Goal: Task Accomplishment & Management: Use online tool/utility

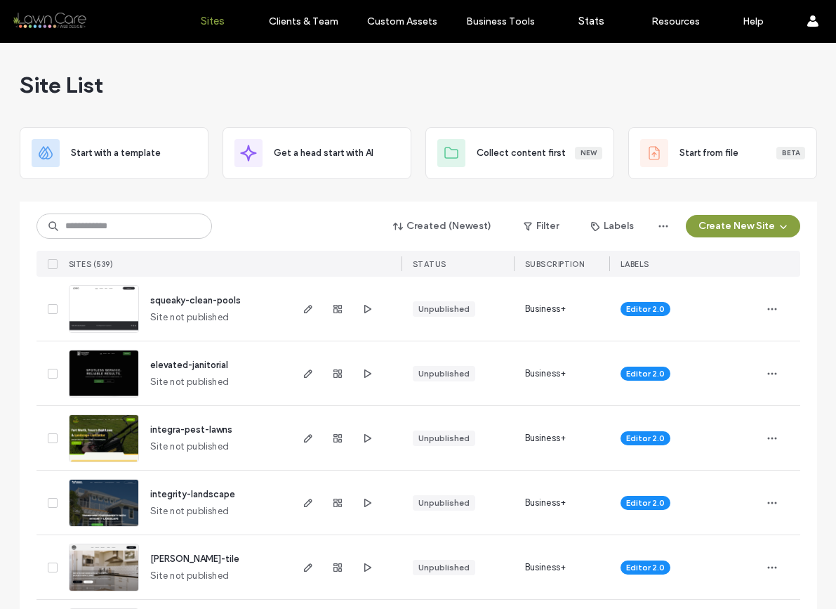
scroll to position [336, 0]
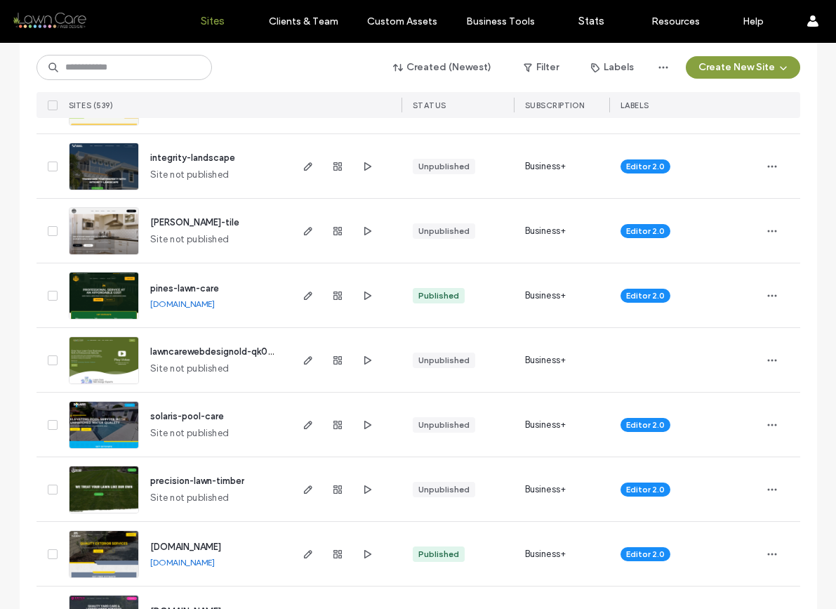
click at [169, 62] on input at bounding box center [125, 67] width 176 height 25
type input "******"
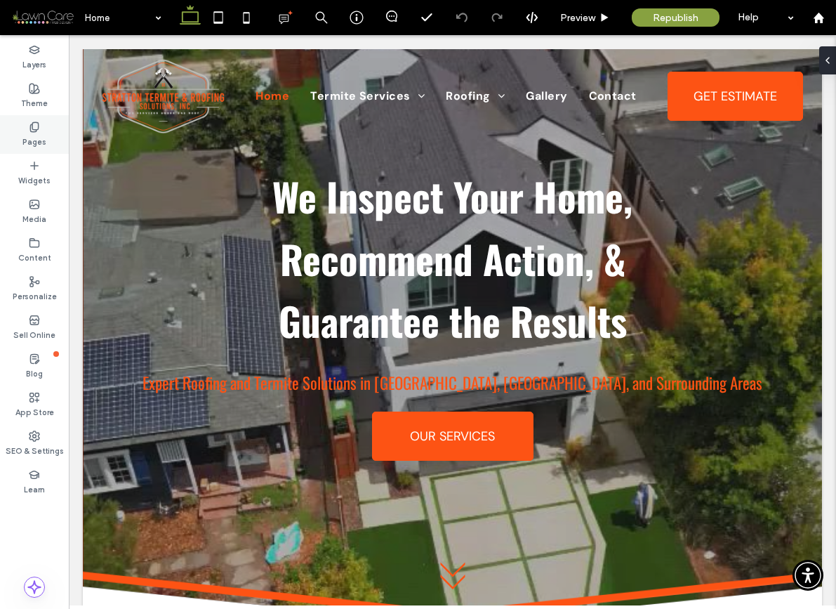
click at [40, 133] on label "Pages" at bounding box center [34, 140] width 24 height 15
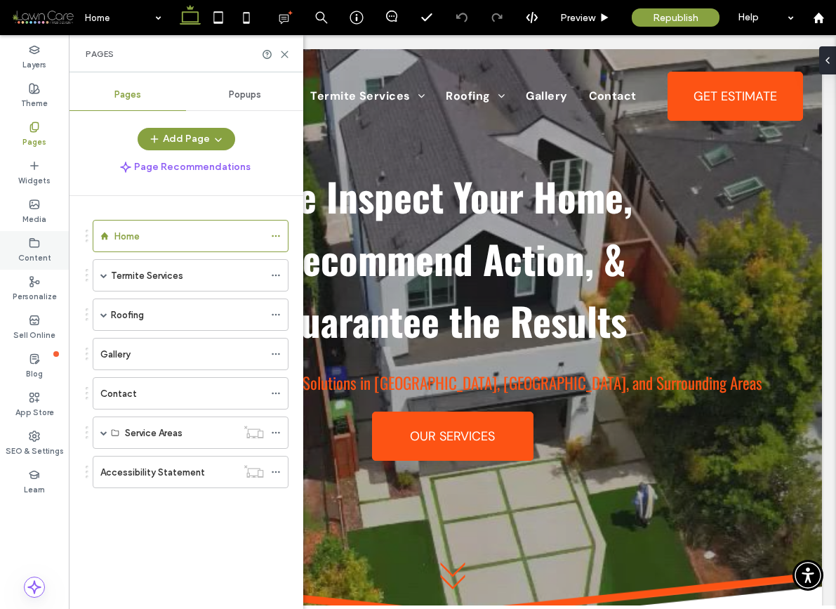
click at [38, 243] on use at bounding box center [34, 242] width 9 height 8
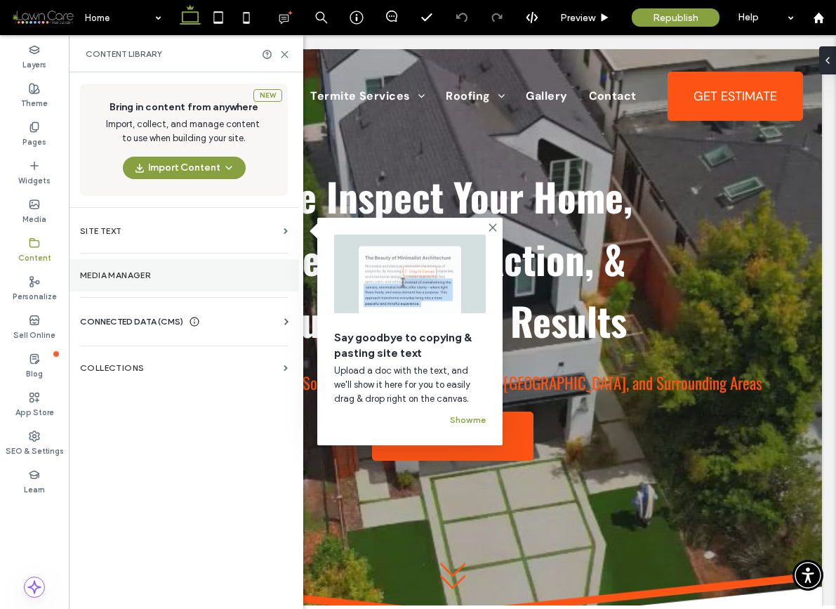
click at [132, 277] on label "Media Manager" at bounding box center [184, 275] width 208 height 10
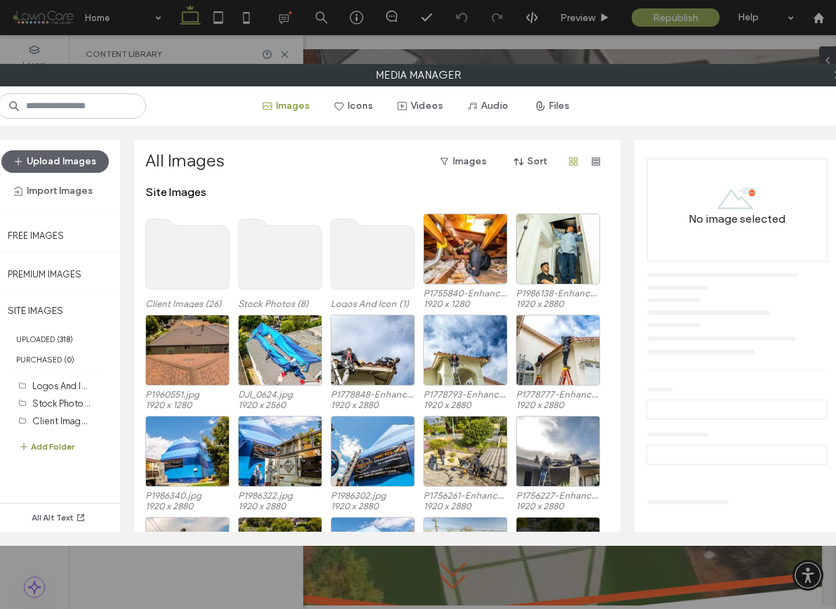
click at [67, 441] on button "Add Folder" at bounding box center [46, 446] width 56 height 17
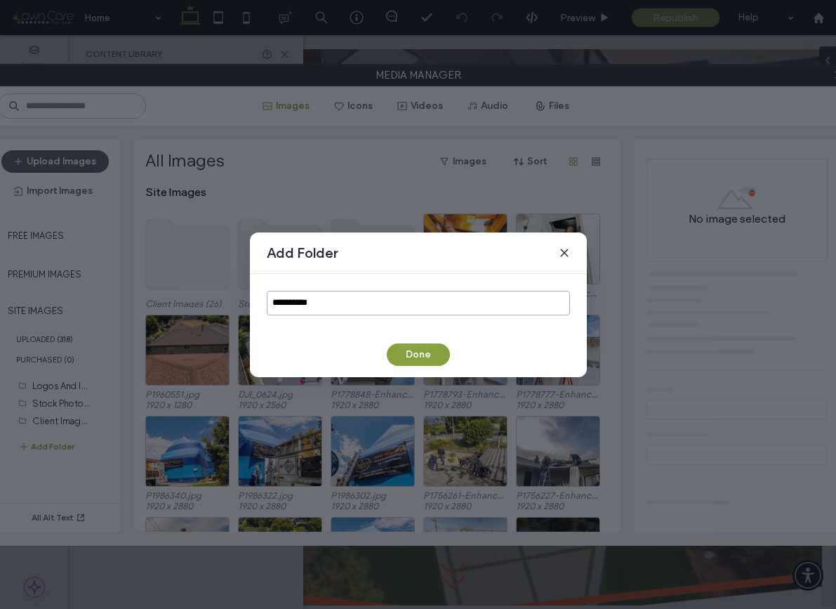
click at [310, 312] on input "**********" at bounding box center [418, 303] width 303 height 25
type input "******"
click at [414, 361] on button "Done" at bounding box center [418, 354] width 63 height 22
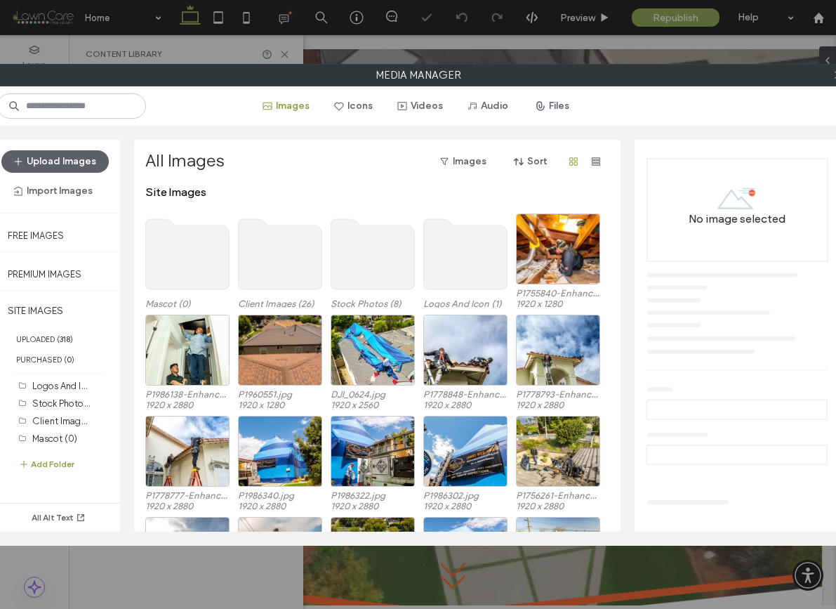
click at [176, 242] on use at bounding box center [187, 254] width 84 height 70
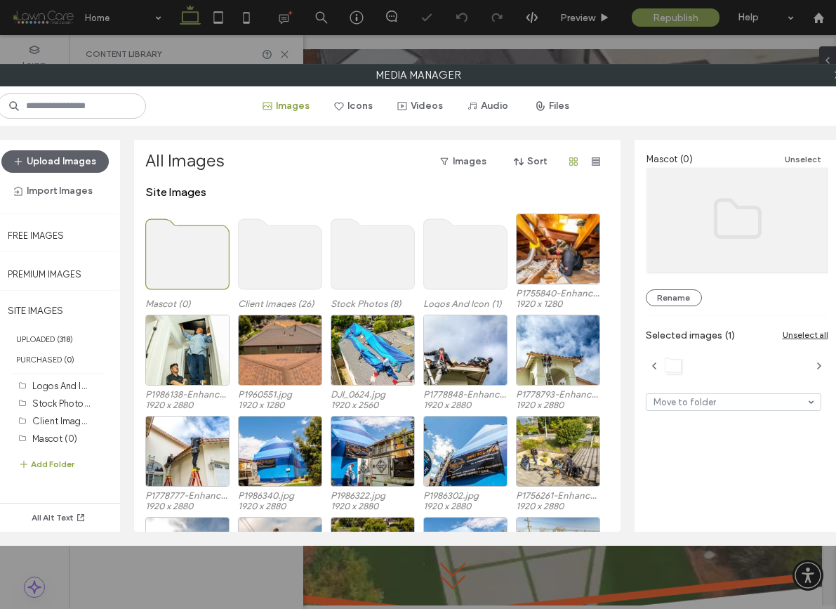
click at [176, 242] on use at bounding box center [187, 254] width 84 height 70
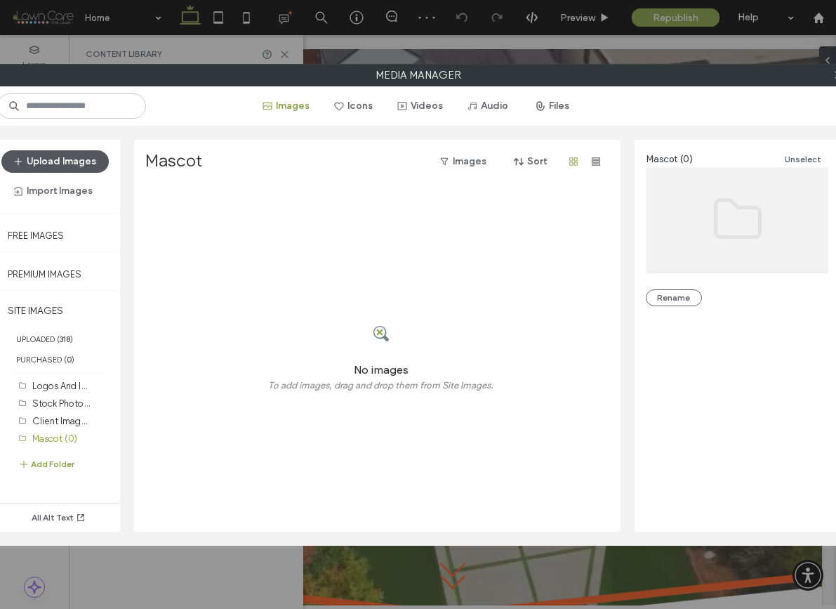
click at [76, 165] on button "Upload Images" at bounding box center [54, 161] width 107 height 22
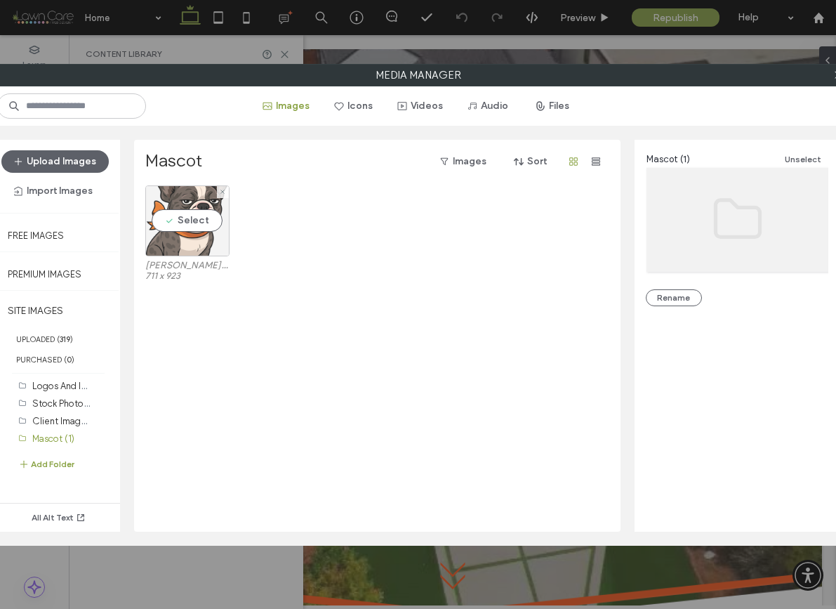
click at [194, 219] on div "Select" at bounding box center [187, 220] width 84 height 71
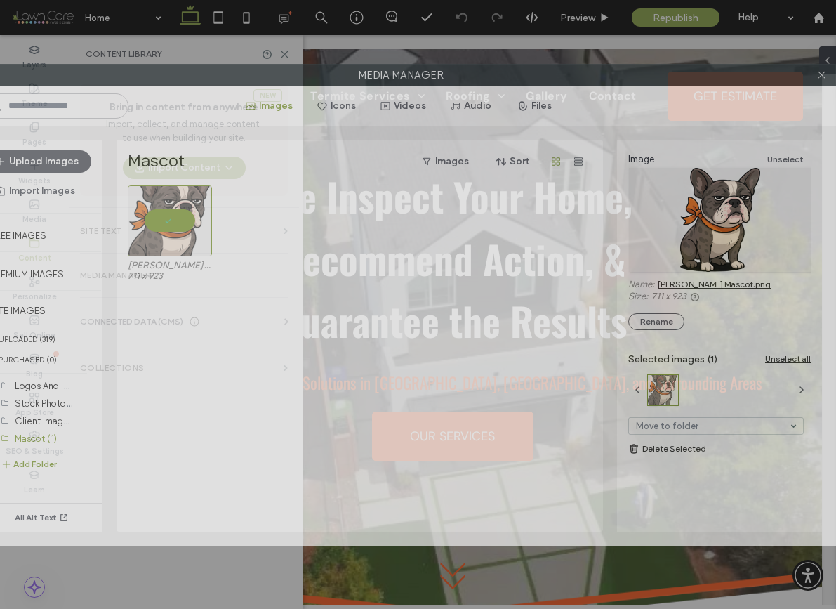
drag, startPoint x: 632, startPoint y: 74, endPoint x: 524, endPoint y: 78, distance: 108.2
click at [524, 78] on label "Media Manager" at bounding box center [400, 75] width 869 height 21
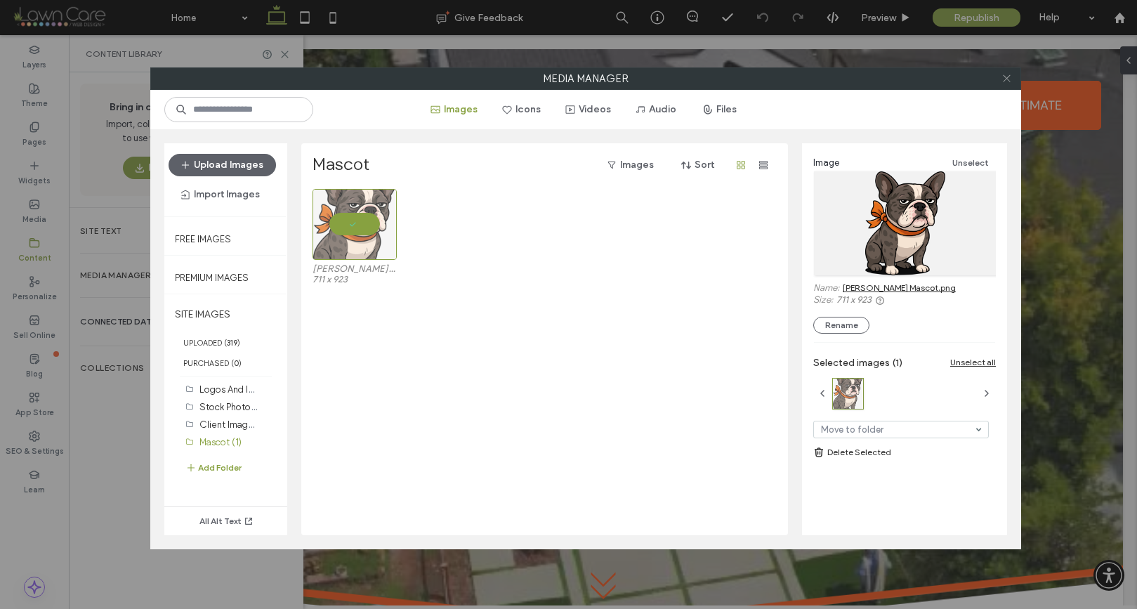
click at [836, 80] on use at bounding box center [1006, 78] width 7 height 7
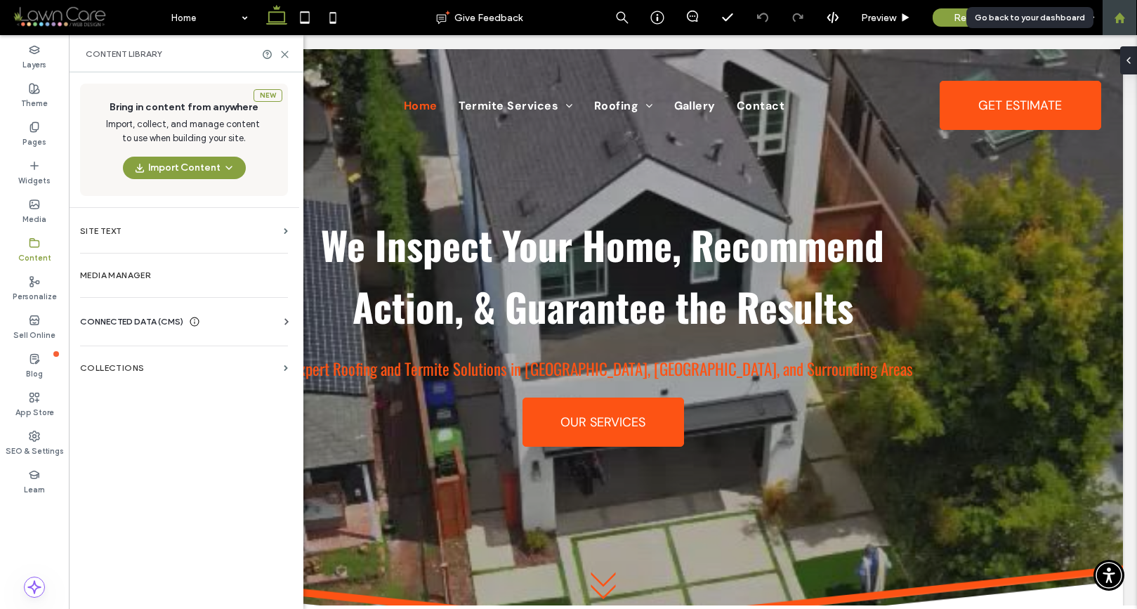
click at [836, 22] on icon at bounding box center [1120, 18] width 12 height 12
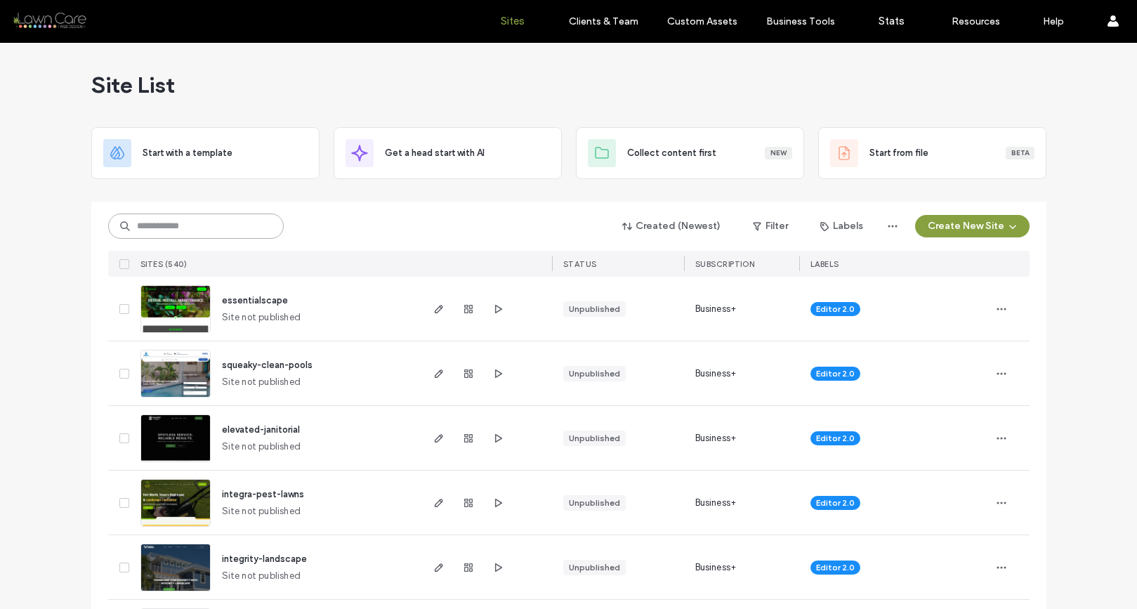
click at [234, 223] on input at bounding box center [196, 225] width 176 height 25
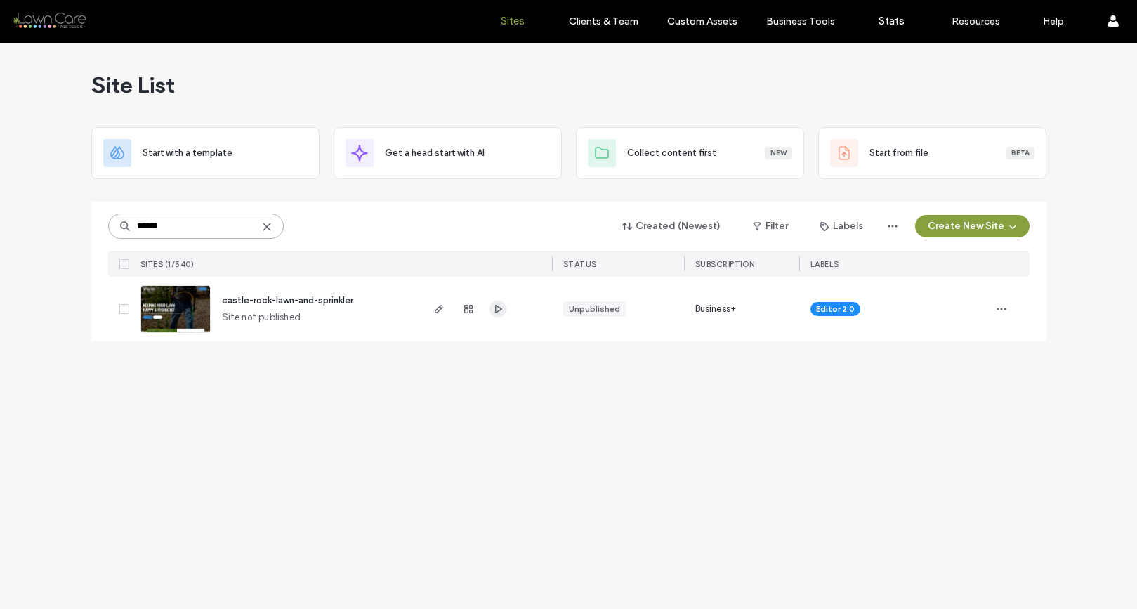
type input "******"
click at [489, 305] on span "button" at bounding box center [497, 309] width 17 height 17
click at [334, 298] on span "castle-rock-lawn-and-sprinkler" at bounding box center [287, 300] width 131 height 11
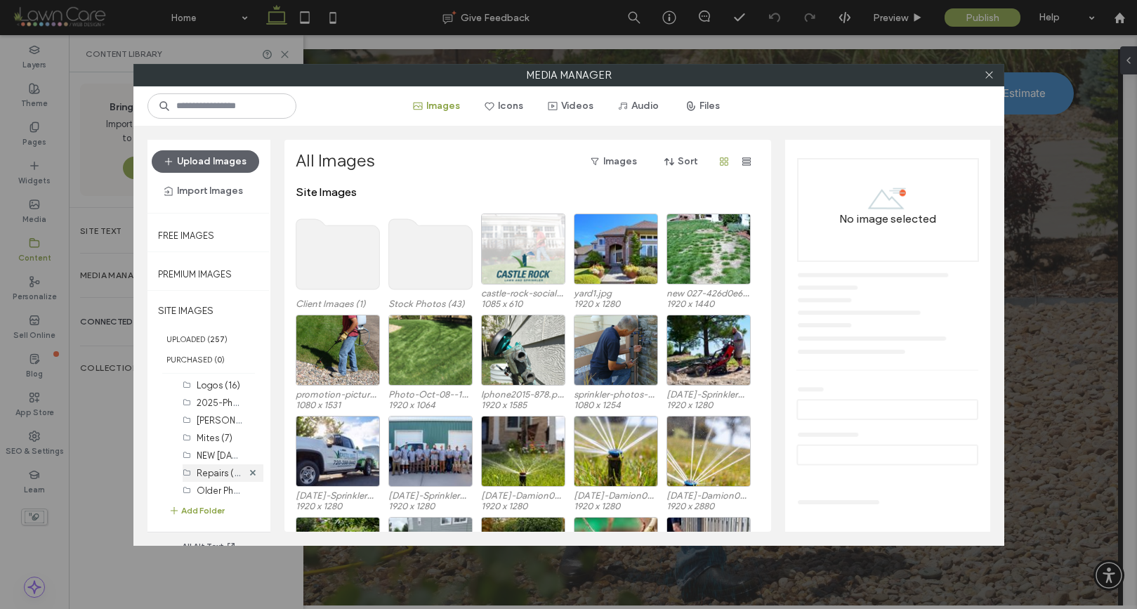
scroll to position [40, 0]
click at [207, 511] on button "Add Folder" at bounding box center [197, 510] width 56 height 14
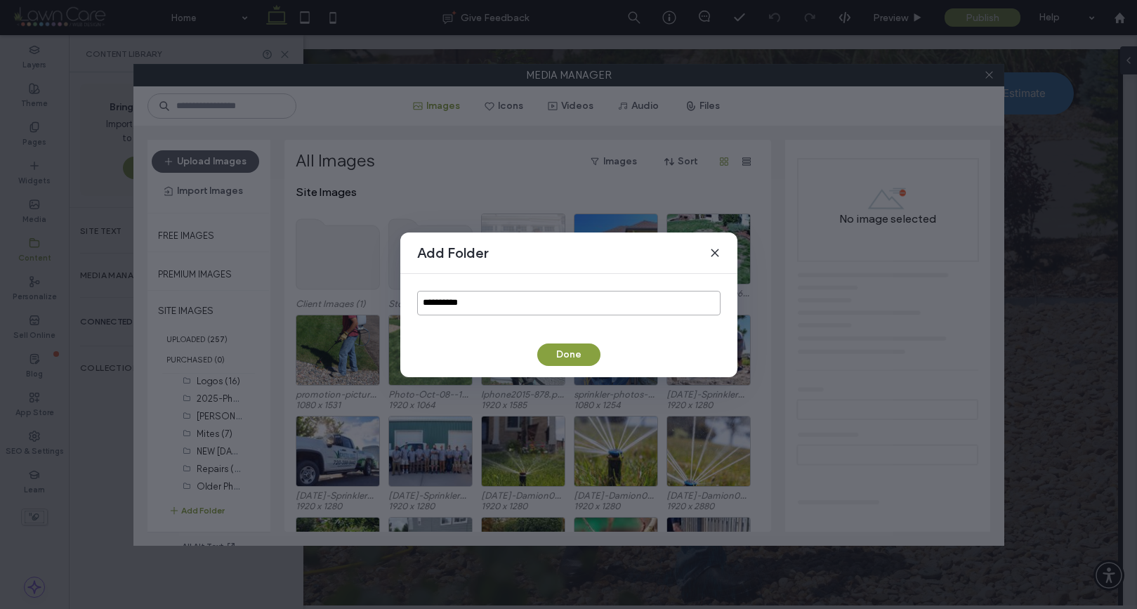
click at [469, 296] on input "**********" at bounding box center [568, 303] width 303 height 25
click at [447, 306] on input "**********" at bounding box center [568, 303] width 303 height 25
type input "**********"
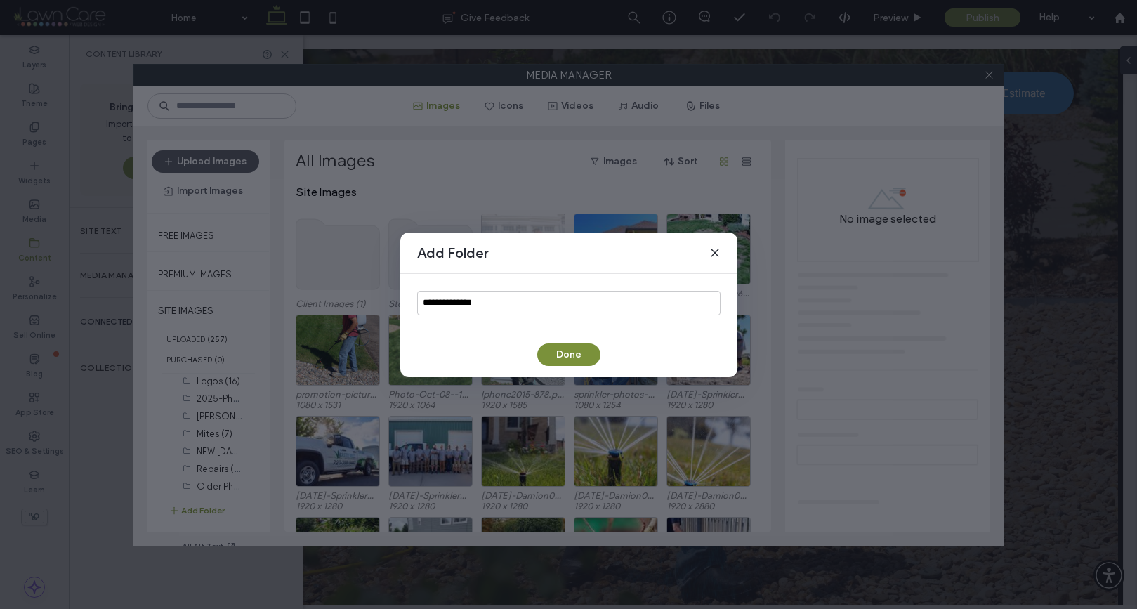
click at [579, 354] on button "Done" at bounding box center [568, 354] width 63 height 22
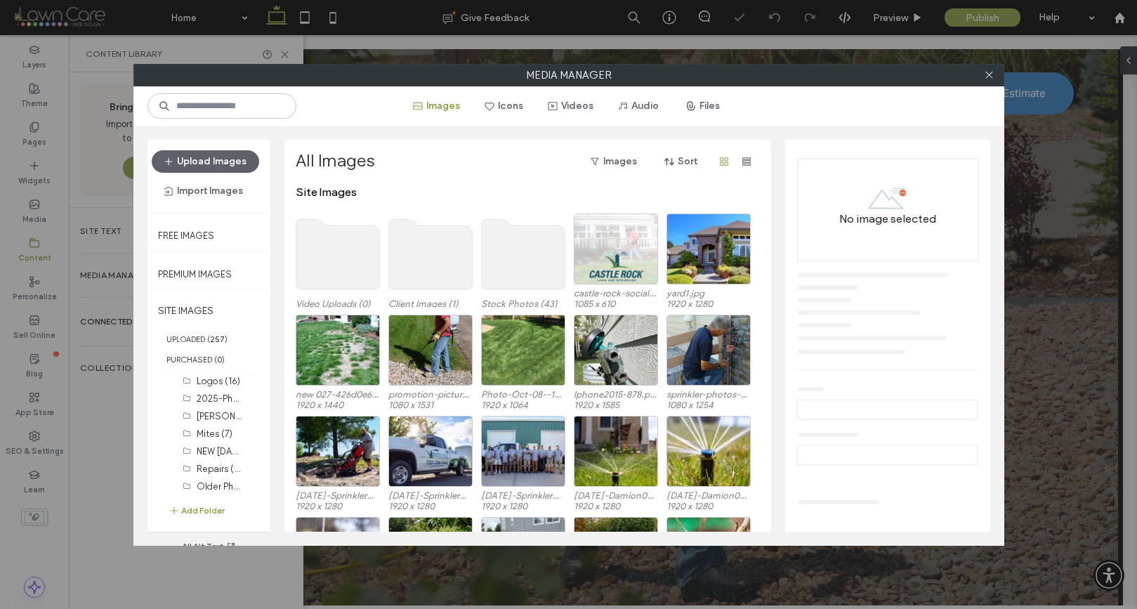
click at [348, 257] on use at bounding box center [338, 254] width 84 height 70
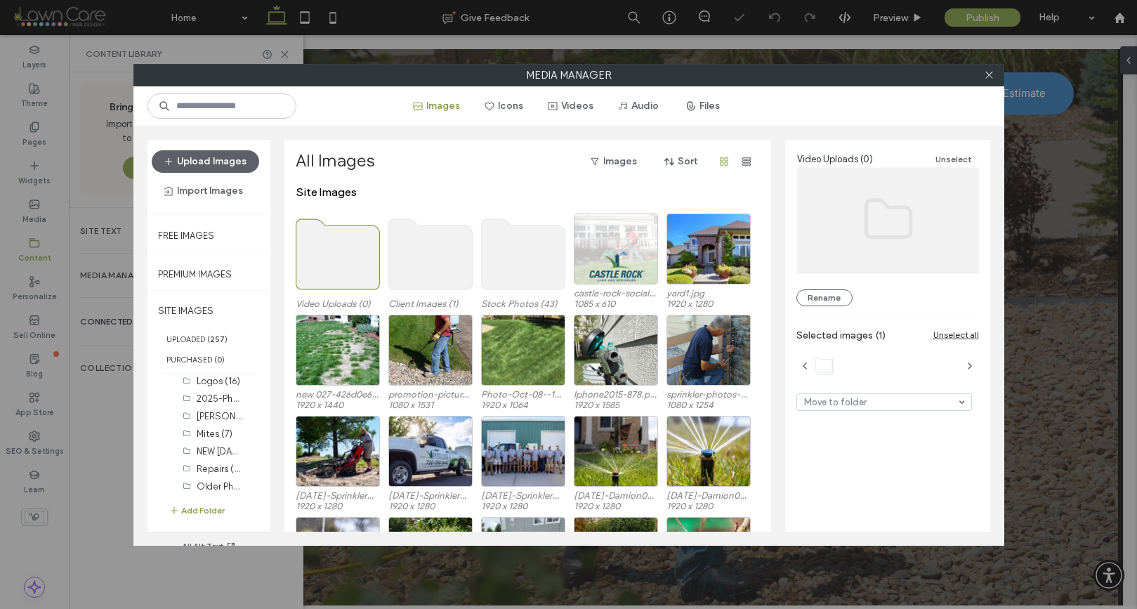
click at [348, 257] on use at bounding box center [338, 254] width 84 height 70
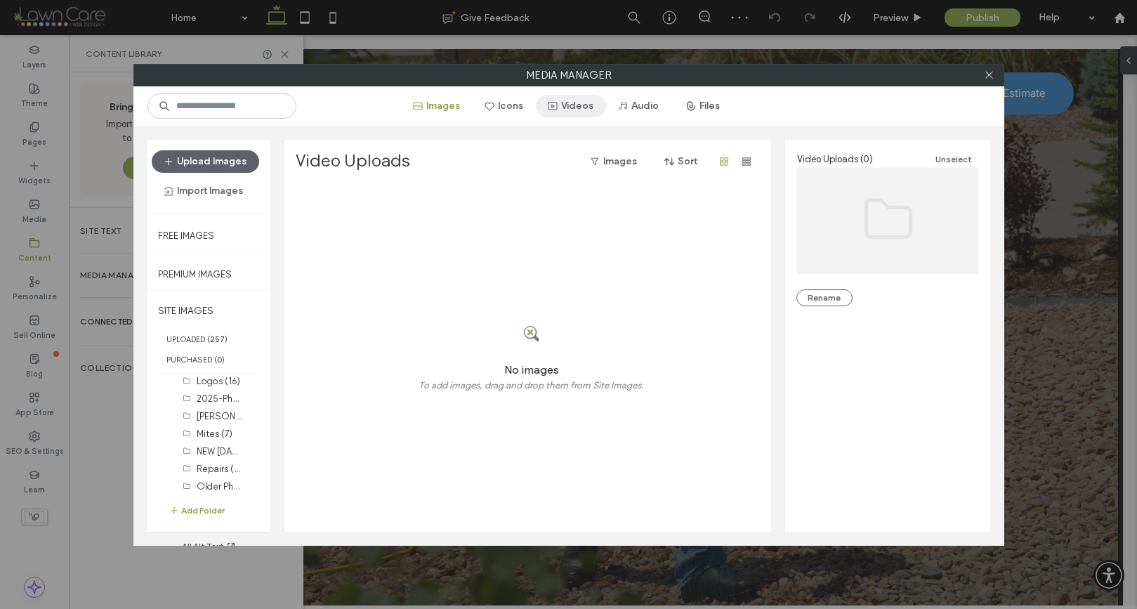
click at [579, 107] on button "Videos" at bounding box center [571, 106] width 70 height 22
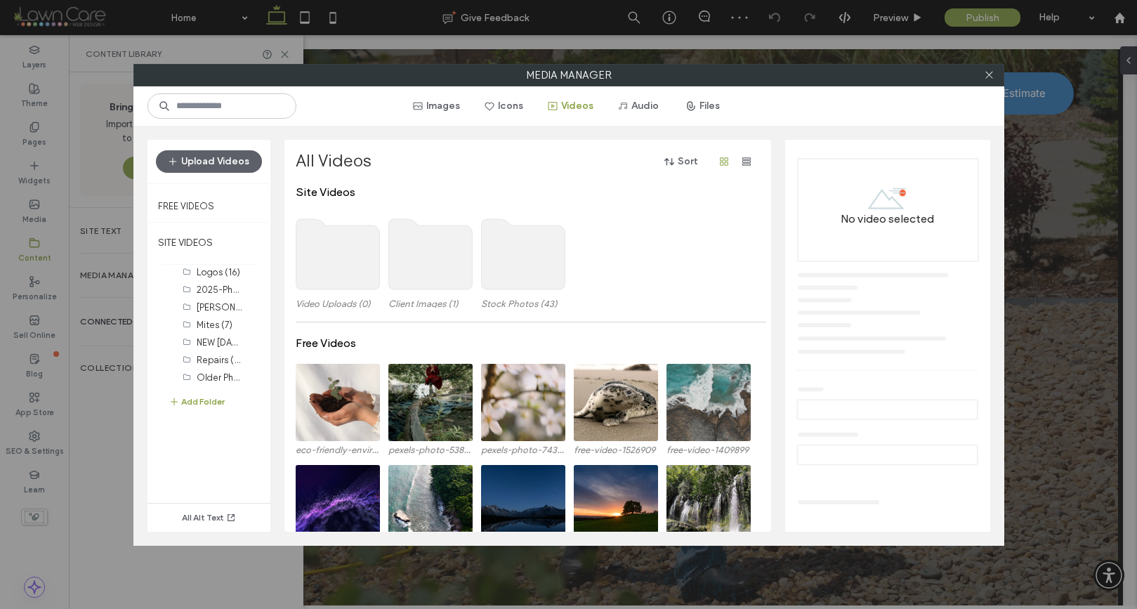
click at [344, 258] on use at bounding box center [338, 254] width 84 height 70
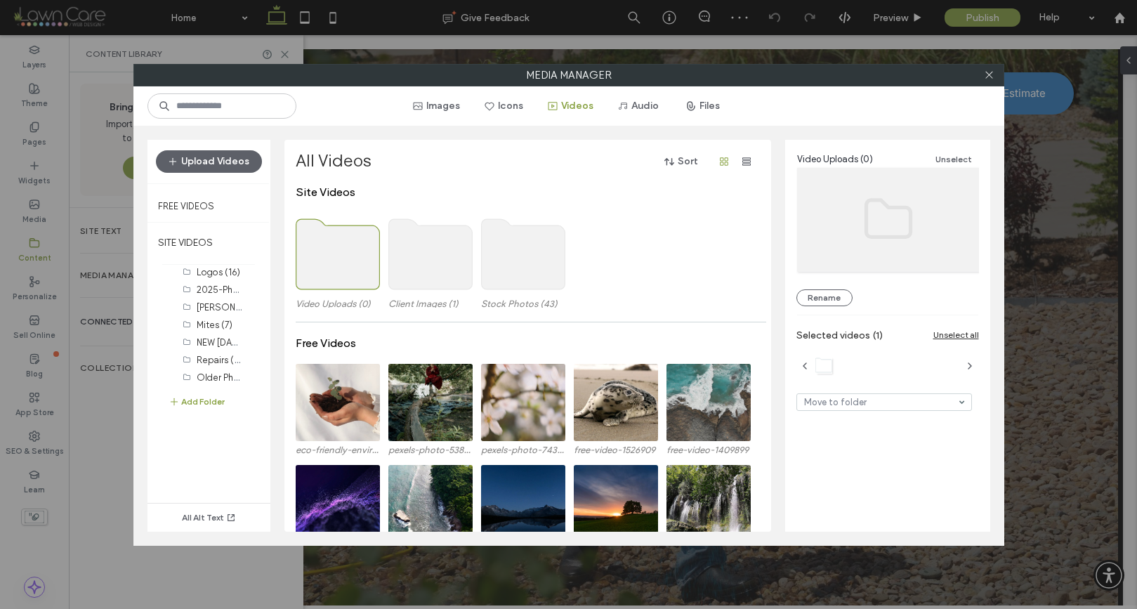
click at [344, 258] on use at bounding box center [338, 254] width 84 height 70
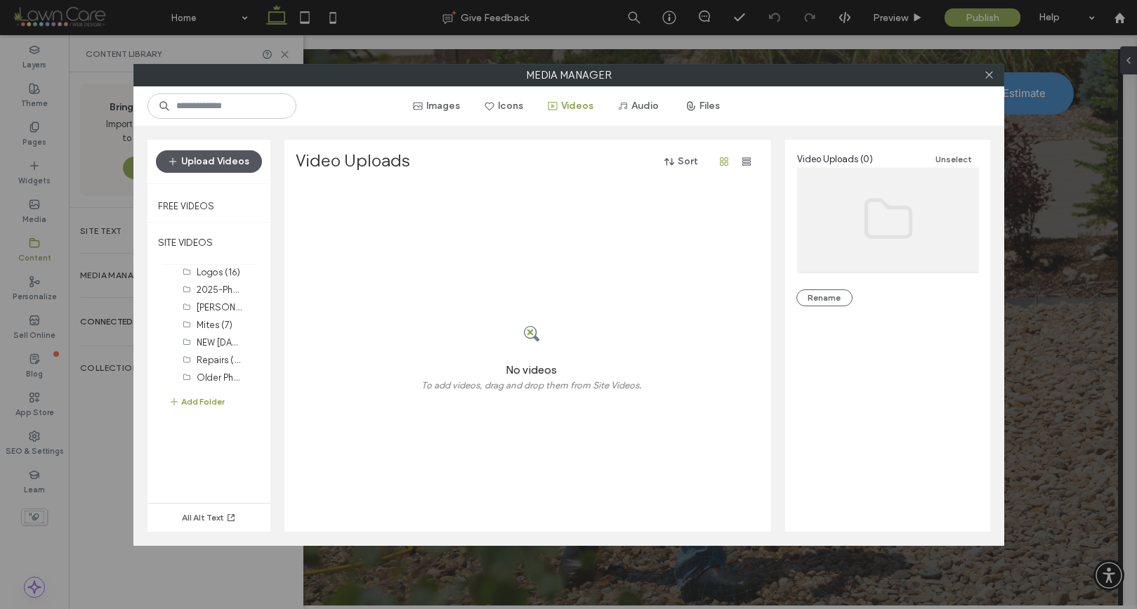
click at [216, 164] on button "Upload Videos" at bounding box center [209, 161] width 106 height 22
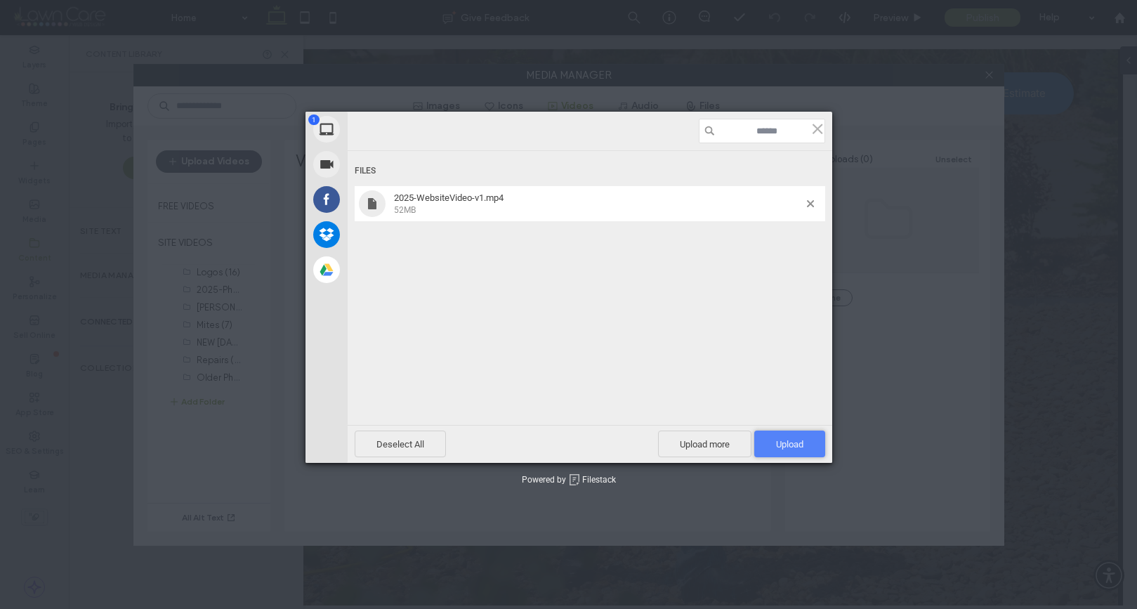
click at [763, 444] on span "Upload 1" at bounding box center [789, 443] width 71 height 27
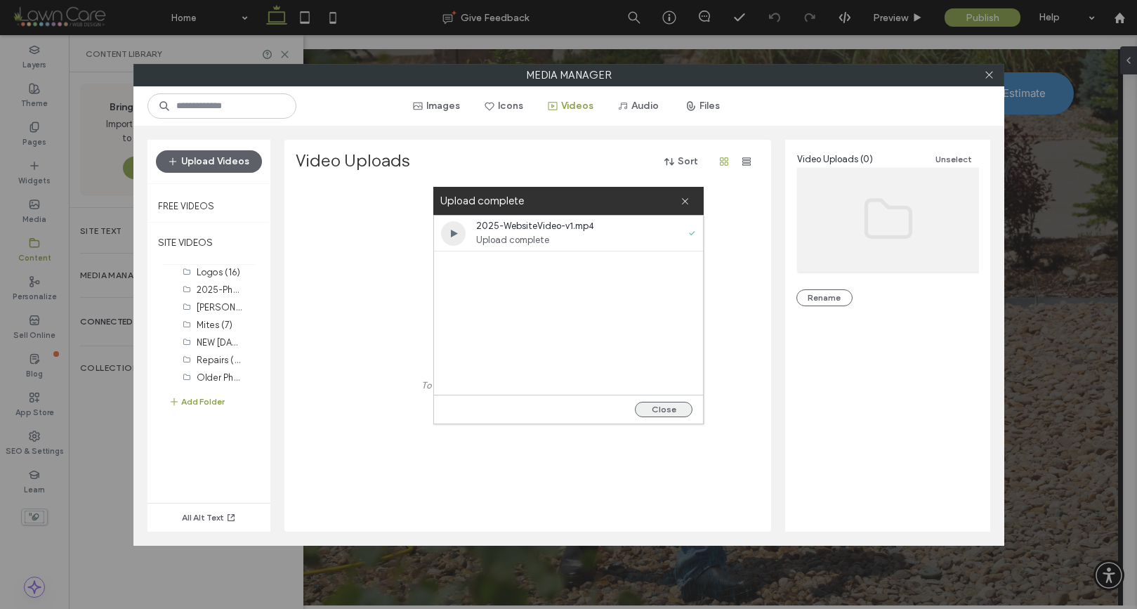
click at [659, 414] on button "Close" at bounding box center [664, 409] width 58 height 15
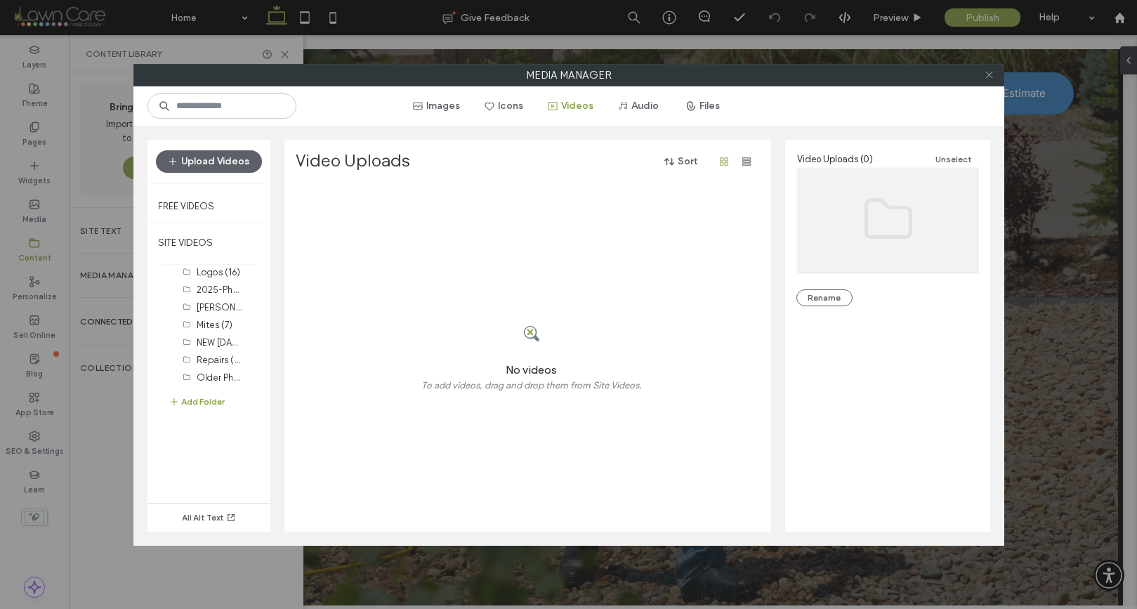
click at [991, 77] on use at bounding box center [988, 75] width 7 height 7
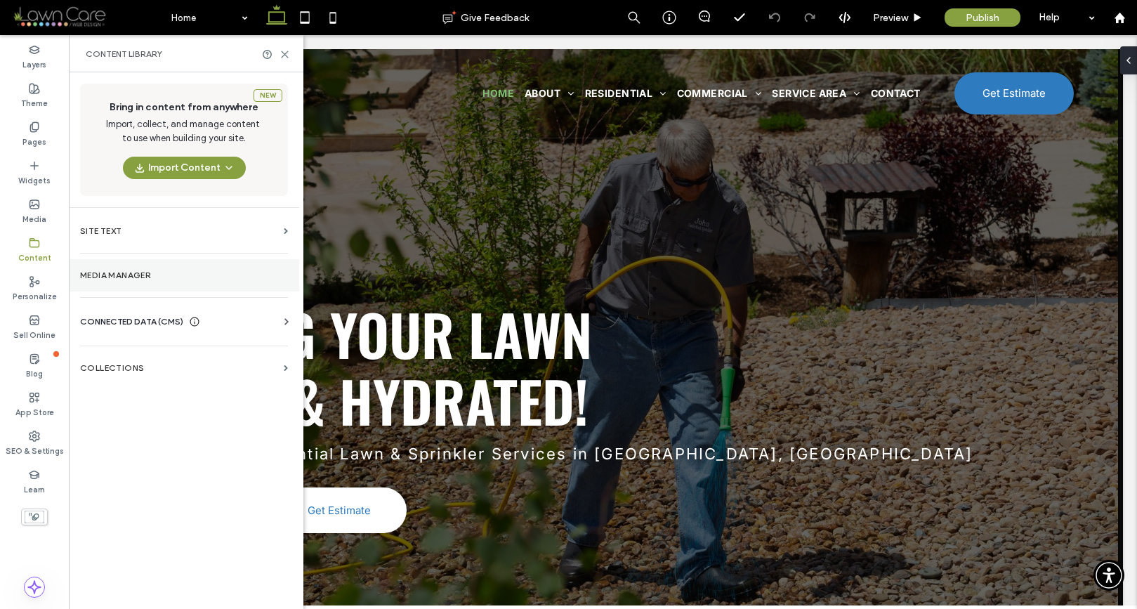
click at [111, 280] on section "Media Manager" at bounding box center [184, 275] width 230 height 32
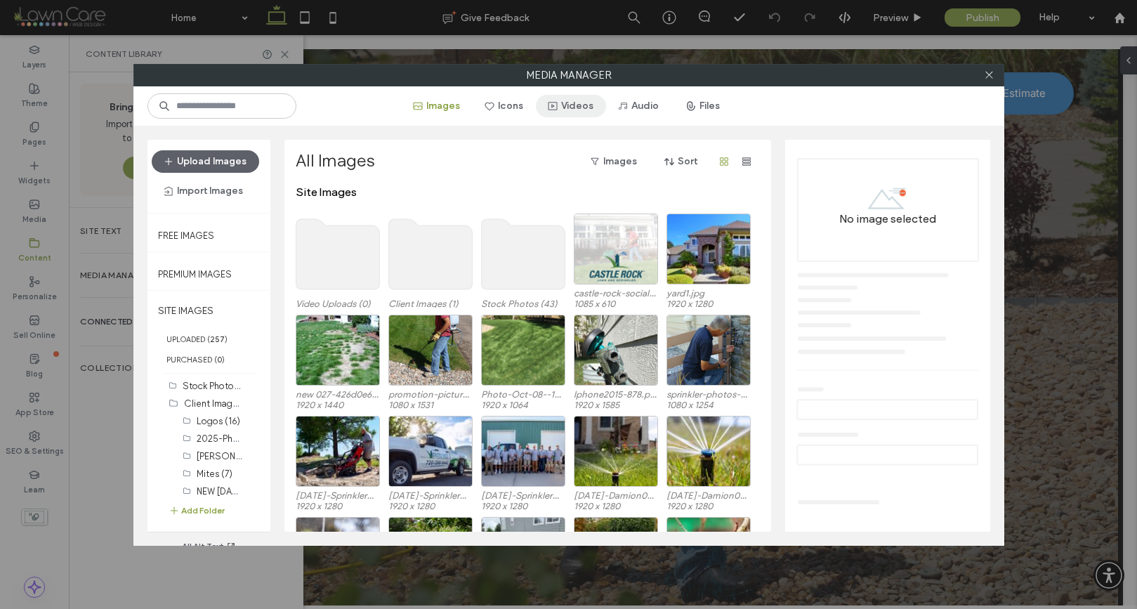
click at [569, 108] on button "Videos" at bounding box center [571, 106] width 70 height 22
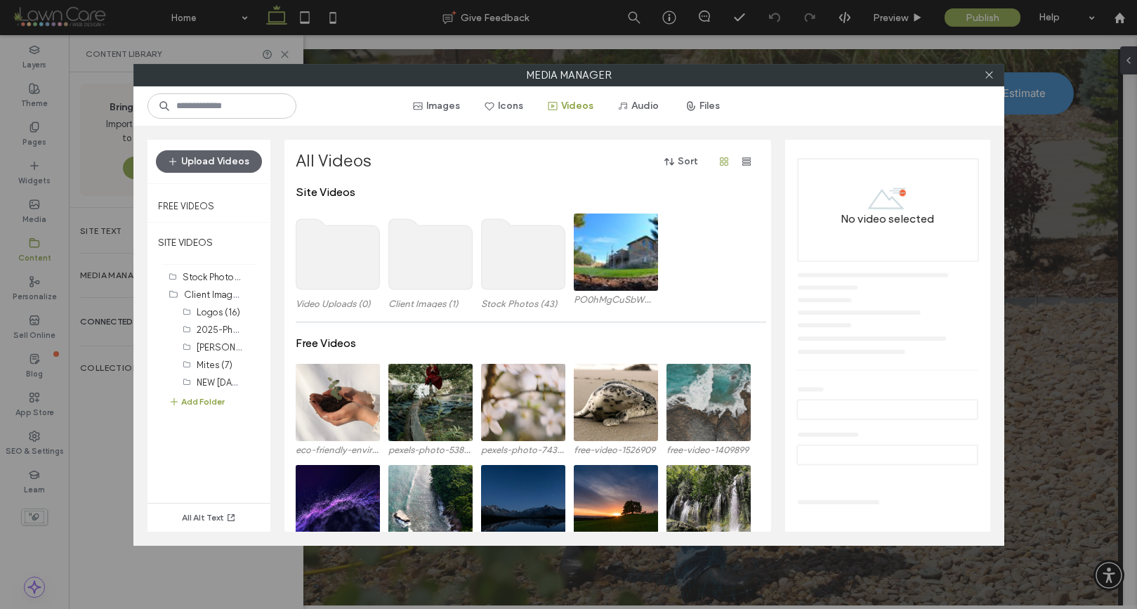
click at [348, 267] on use at bounding box center [338, 254] width 84 height 70
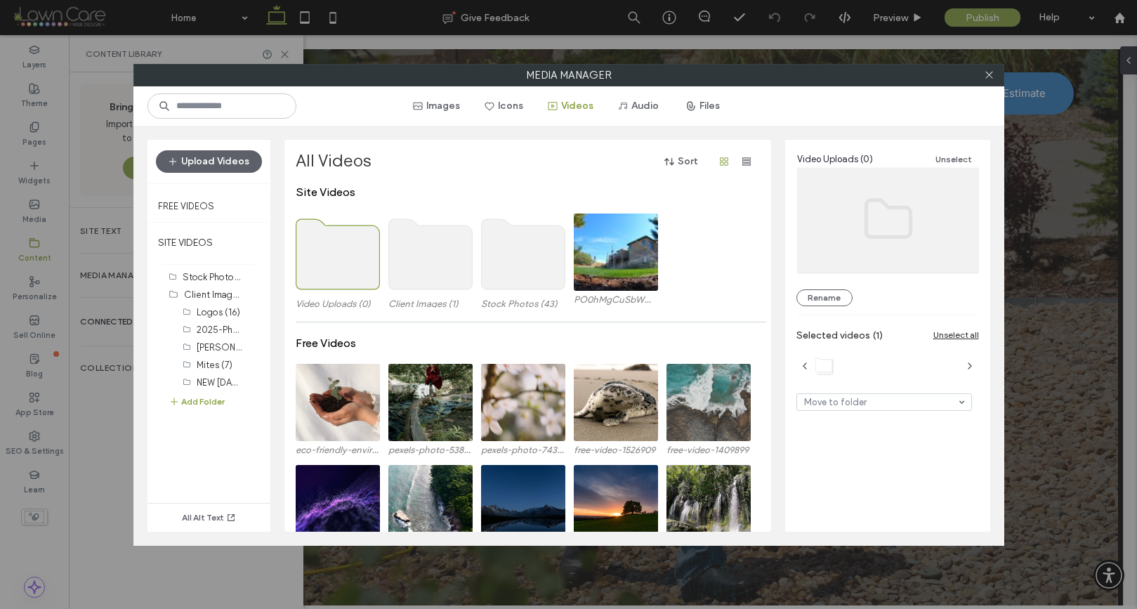
click at [348, 267] on use at bounding box center [338, 254] width 84 height 70
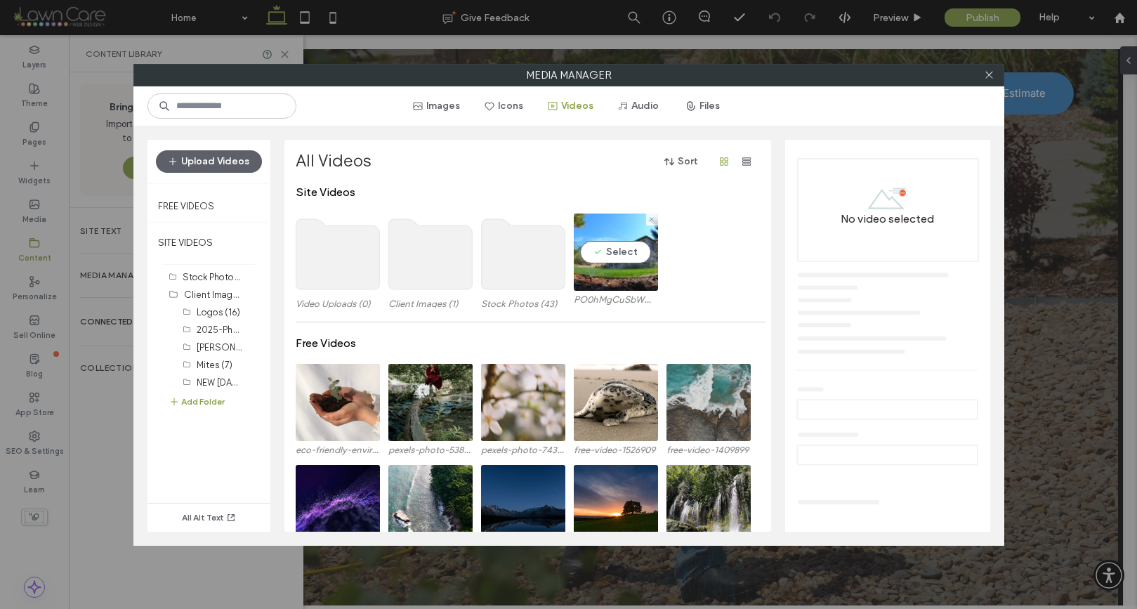
click at [619, 251] on video at bounding box center [616, 251] width 84 height 77
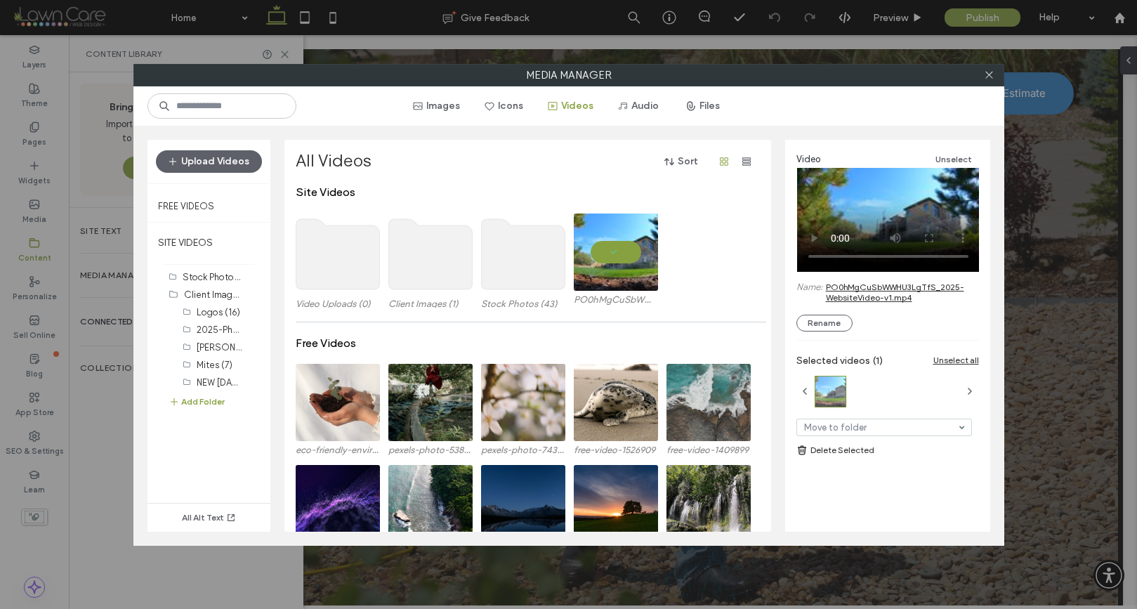
click at [999, 67] on label "Media Manager" at bounding box center [568, 75] width 869 height 21
click at [987, 71] on icon at bounding box center [989, 75] width 11 height 11
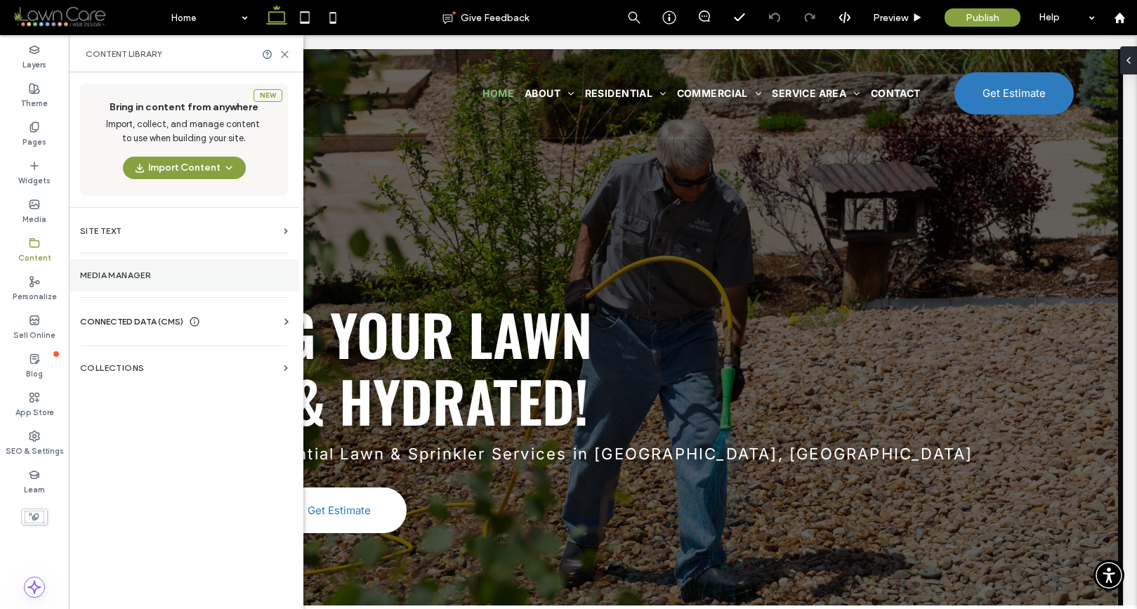
click at [138, 279] on label "Media Manager" at bounding box center [184, 275] width 208 height 10
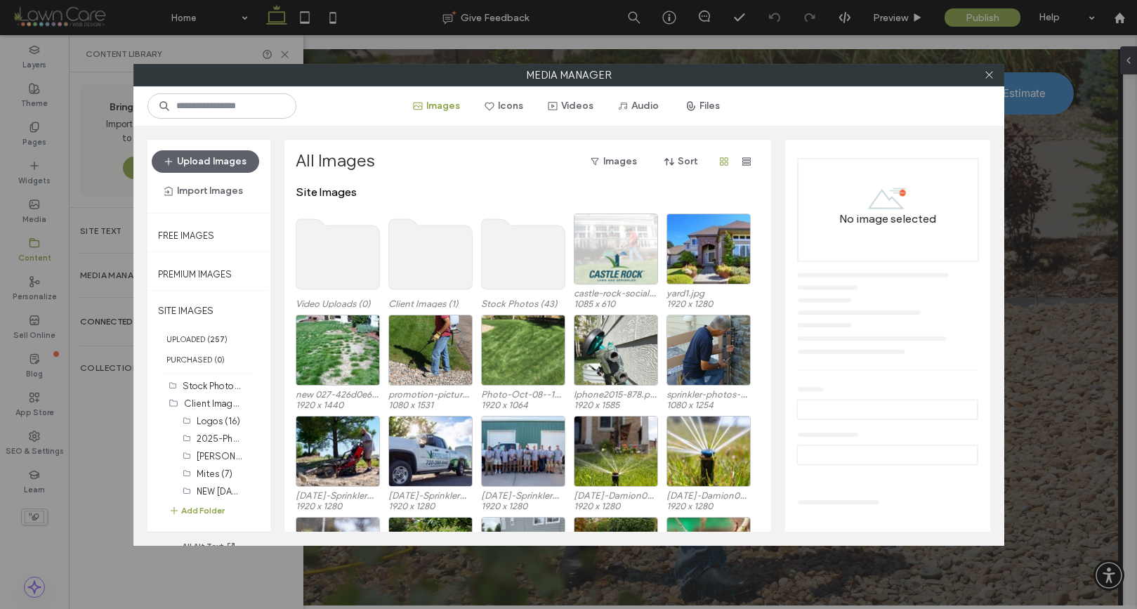
click at [426, 257] on use at bounding box center [430, 254] width 84 height 70
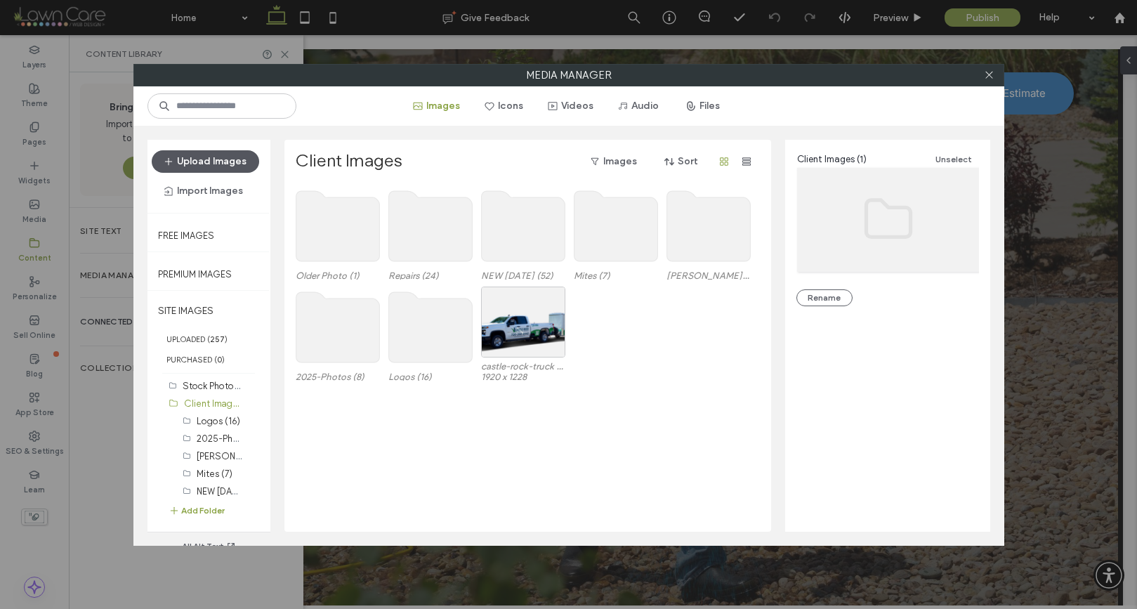
click at [211, 159] on button "Upload Images" at bounding box center [205, 161] width 107 height 22
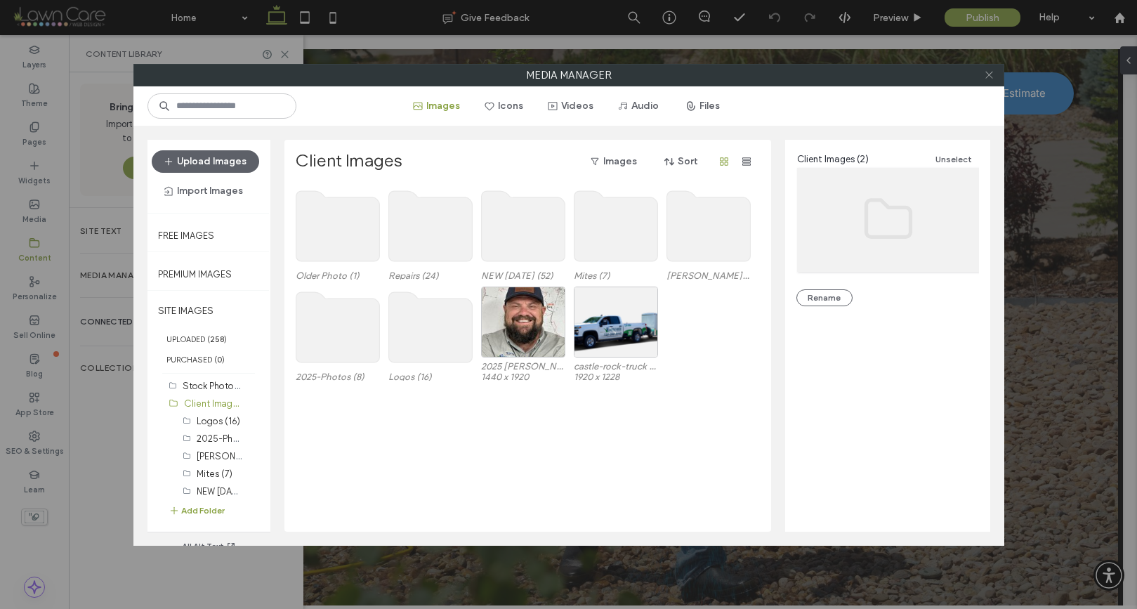
click at [989, 76] on use at bounding box center [988, 75] width 7 height 7
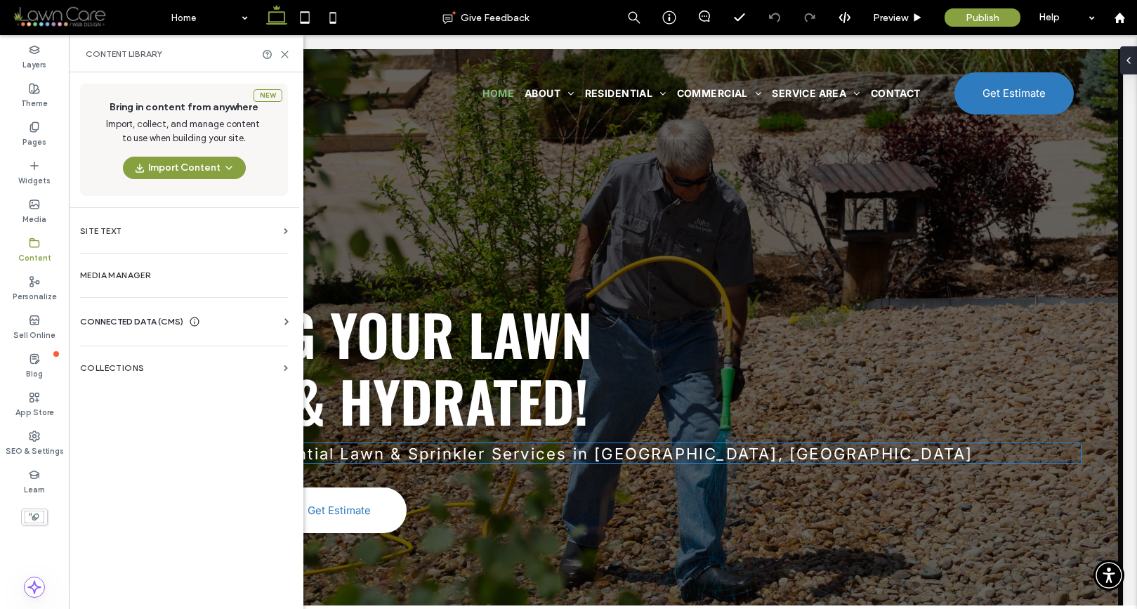
click at [486, 449] on span "Professional Residential Lawn & Sprinkler Services in [GEOGRAPHIC_DATA], [GEOGR…" at bounding box center [550, 454] width 848 height 18
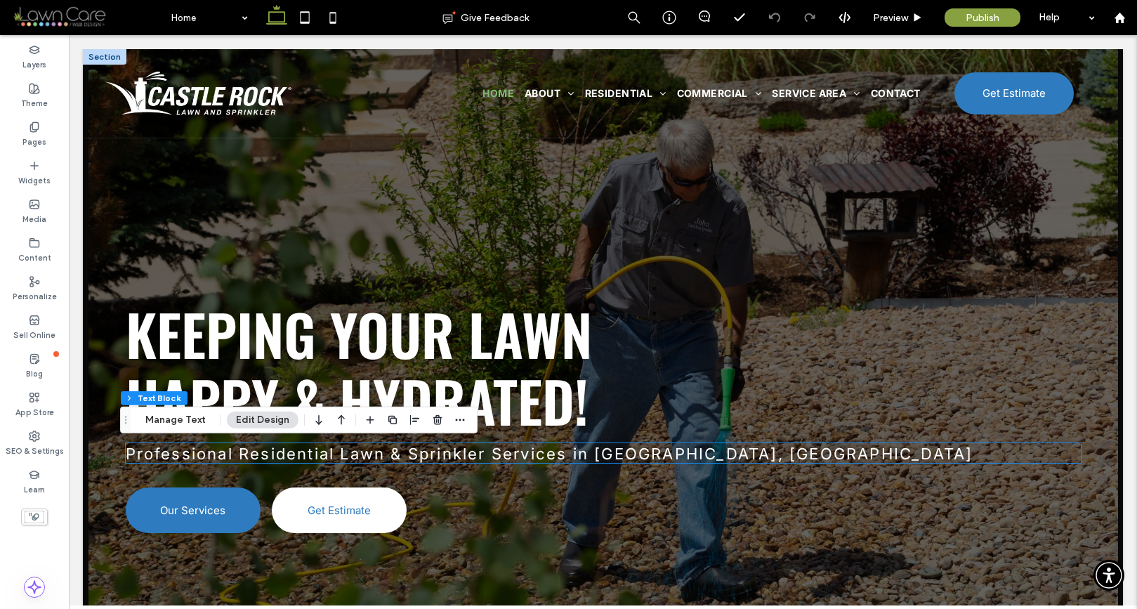
click at [486, 449] on div "Professional Residential Lawn & Sprinkler Services in [GEOGRAPHIC_DATA], [GEOGR…" at bounding box center [603, 453] width 955 height 20
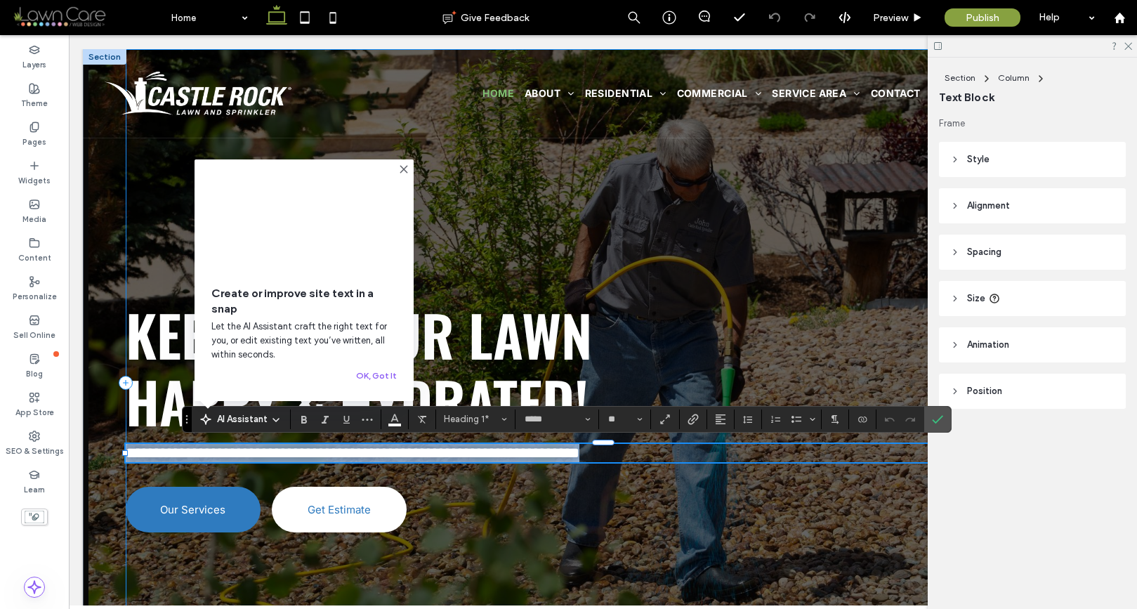
click at [521, 490] on div "**********" at bounding box center [603, 382] width 955 height 667
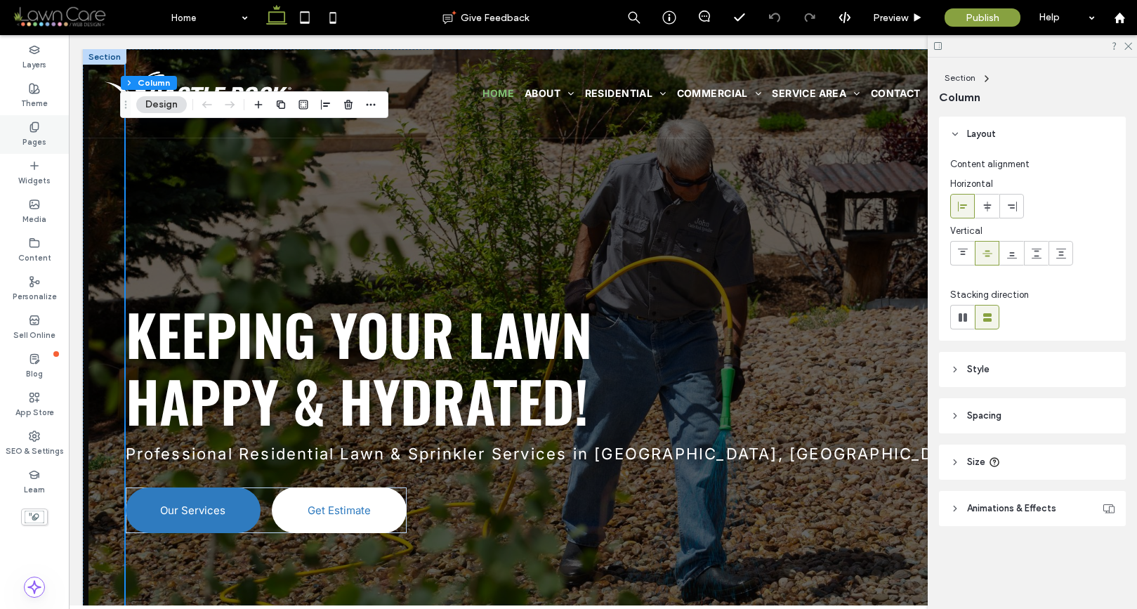
click at [41, 136] on label "Pages" at bounding box center [34, 140] width 24 height 15
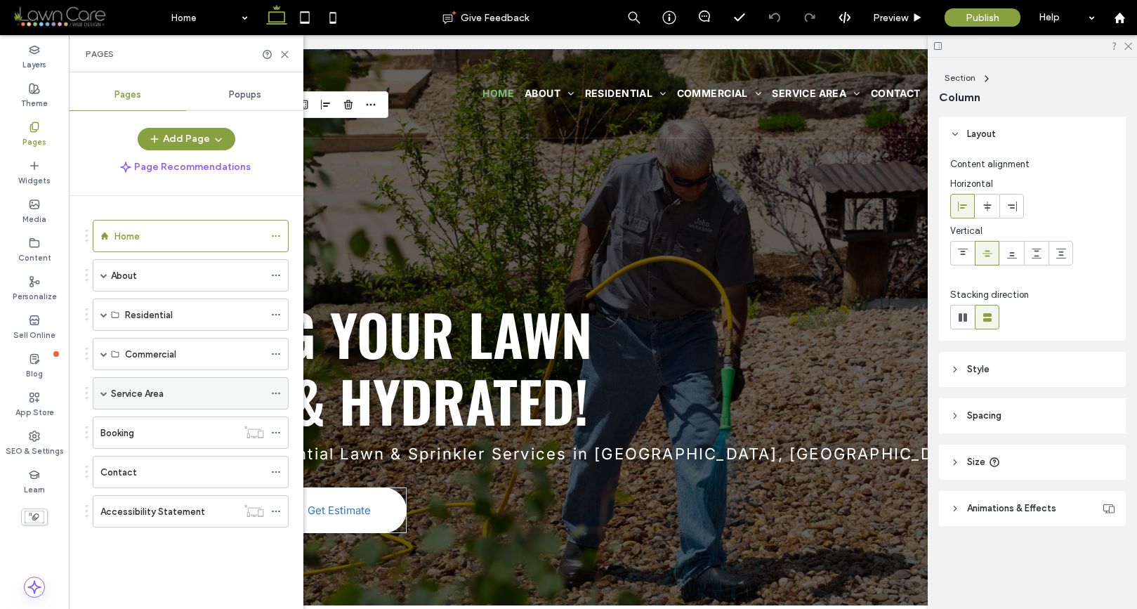
click at [103, 390] on span at bounding box center [103, 393] width 7 height 7
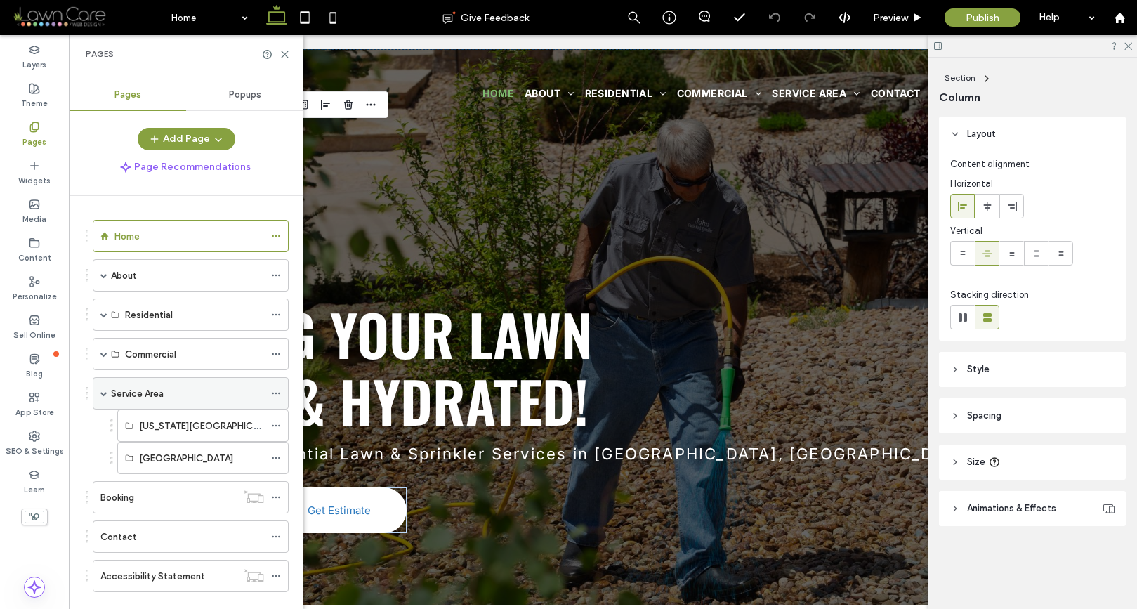
click at [187, 390] on div "Service Area" at bounding box center [187, 393] width 153 height 15
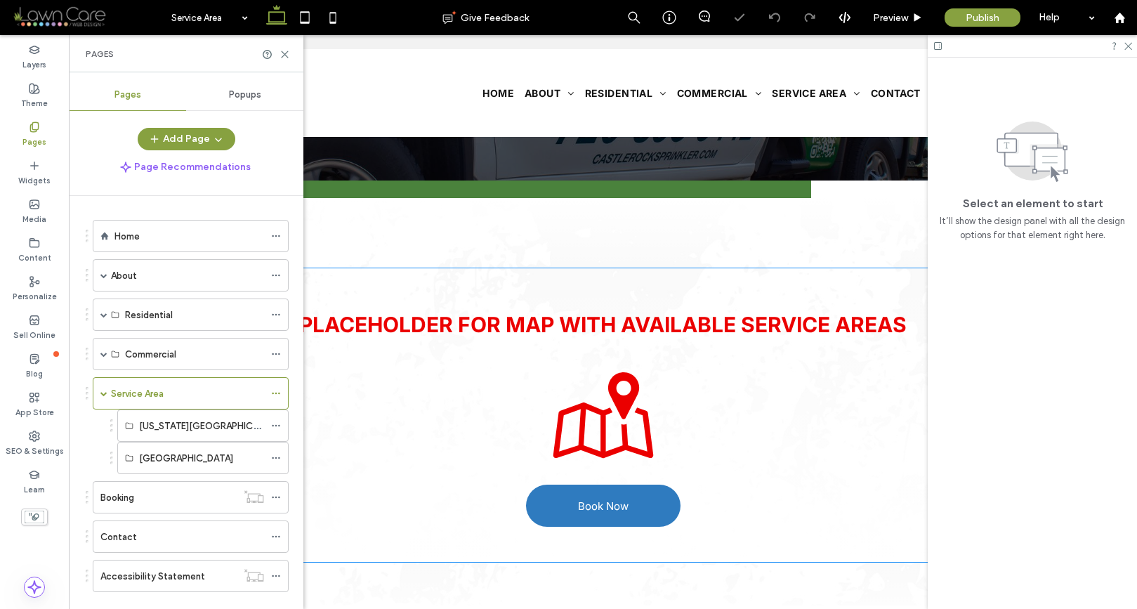
scroll to position [139, 0]
